Goal: Navigation & Orientation: Find specific page/section

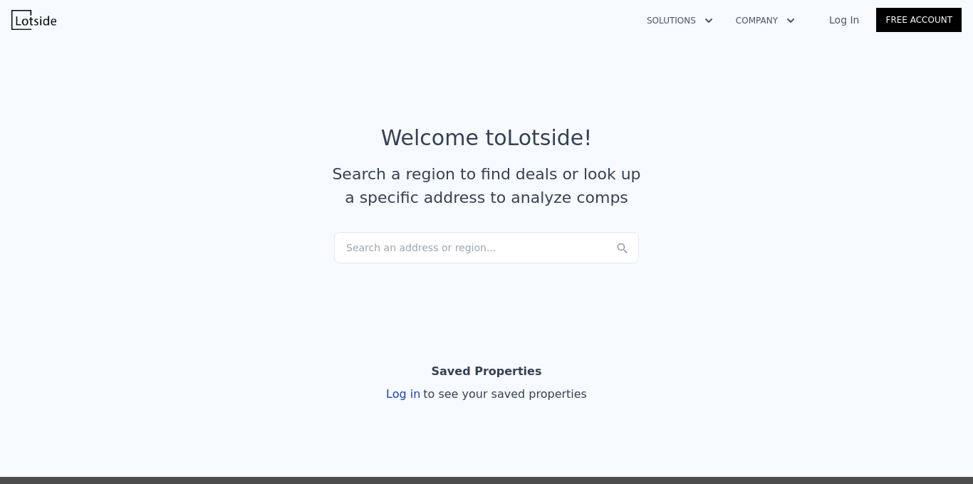
click at [843, 22] on link "Log In" at bounding box center [844, 20] width 64 height 14
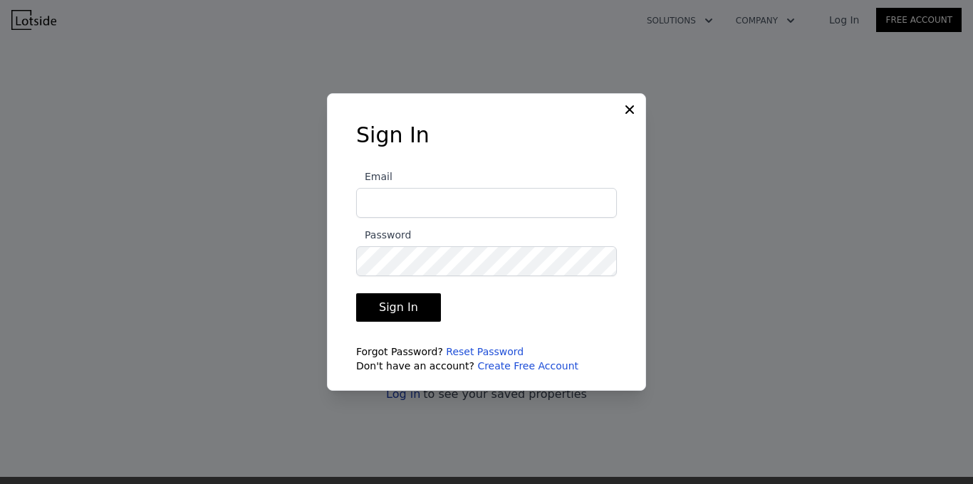
click at [395, 204] on input "Email" at bounding box center [486, 203] width 261 height 30
type input "[EMAIL_ADDRESS][DOMAIN_NAME]"
click at [400, 306] on button "Sign In" at bounding box center [398, 308] width 85 height 28
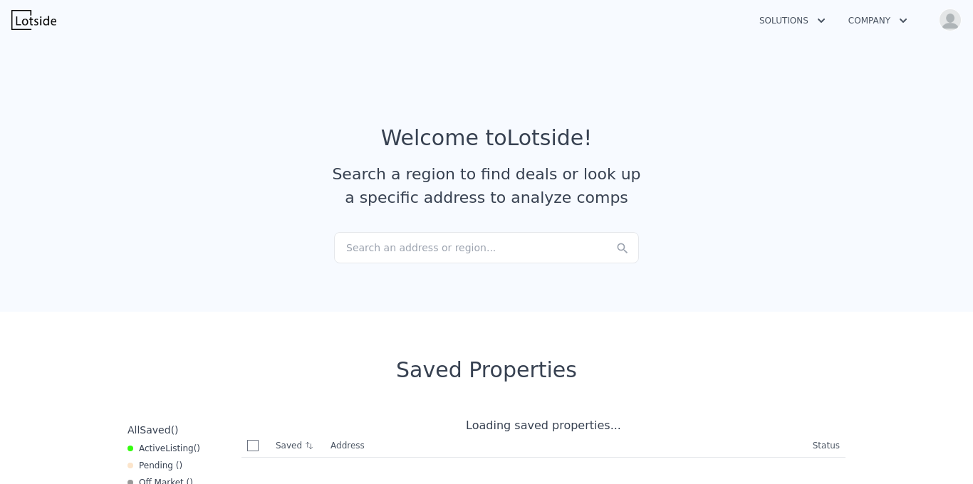
checkbox input "true"
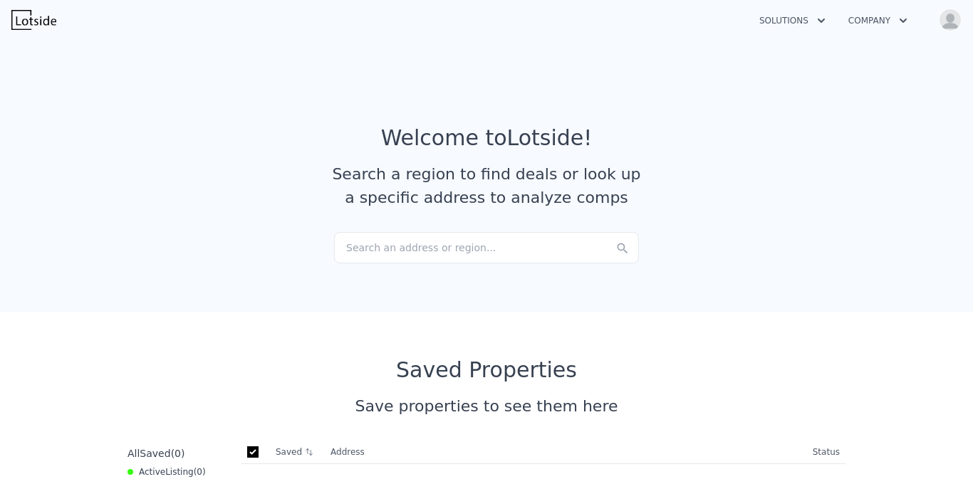
click at [883, 21] on button "Company" at bounding box center [878, 21] width 82 height 26
click at [717, 165] on article "Welcome to Lotside ! Search a region to find deals or look up a specific addres…" at bounding box center [487, 178] width 912 height 107
click at [777, 18] on button "Solutions" at bounding box center [792, 21] width 89 height 26
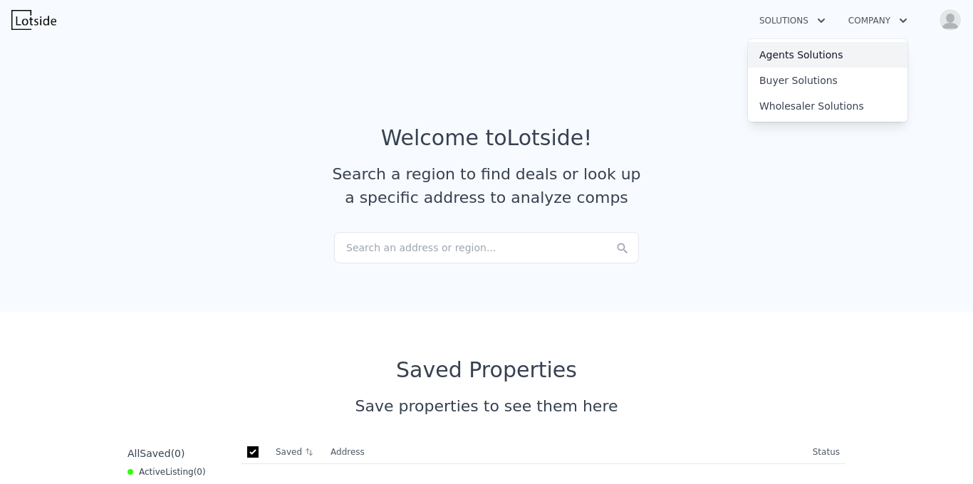
click at [773, 52] on link "Agents Solutions" at bounding box center [828, 55] width 160 height 26
